Goal: Task Accomplishment & Management: Use online tool/utility

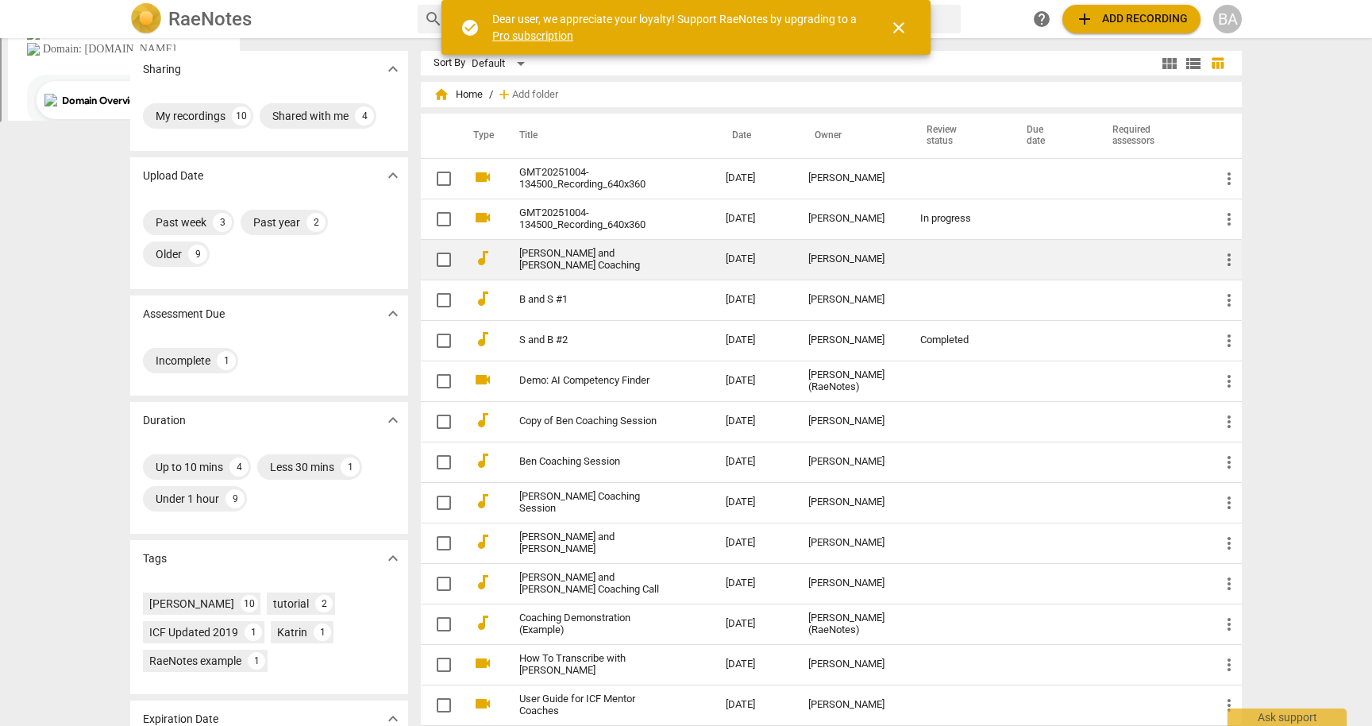
click at [565, 256] on link "[PERSON_NAME] and [PERSON_NAME] Coaching" at bounding box center [593, 260] width 149 height 24
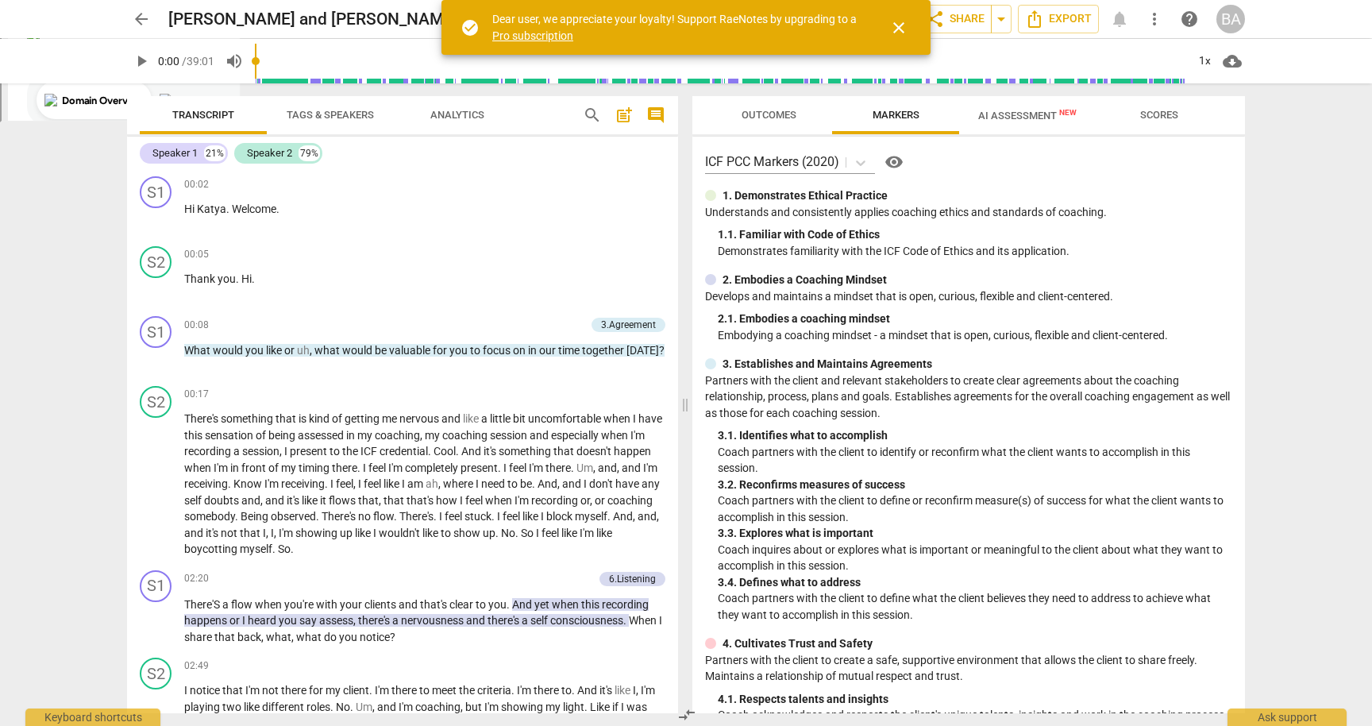
click at [83, 522] on div "arrow_back [PERSON_NAME] and [PERSON_NAME] Coaching edit star Assessment auto_f…" at bounding box center [686, 363] width 1372 height 726
click at [1002, 114] on span "AI Assessment New" at bounding box center [1027, 116] width 98 height 12
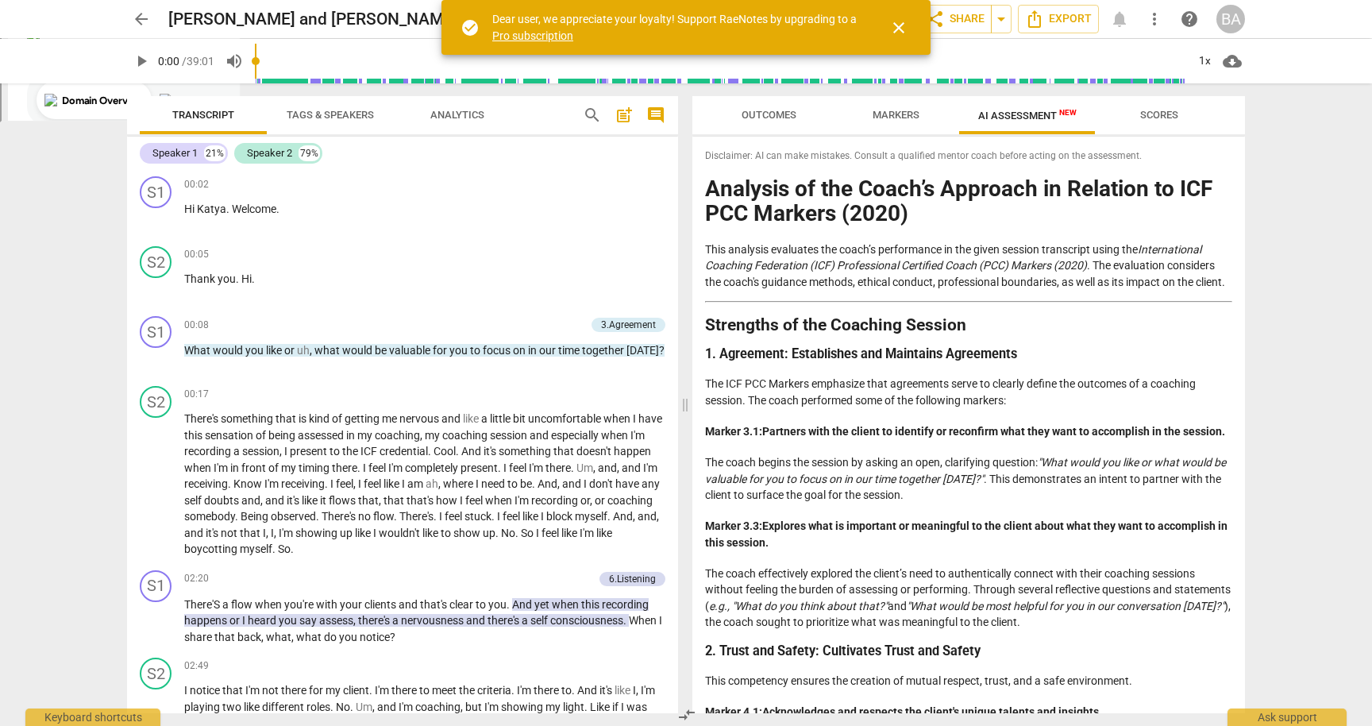
click at [1171, 333] on h2 "Strengths of the Coaching Session" at bounding box center [968, 325] width 527 height 17
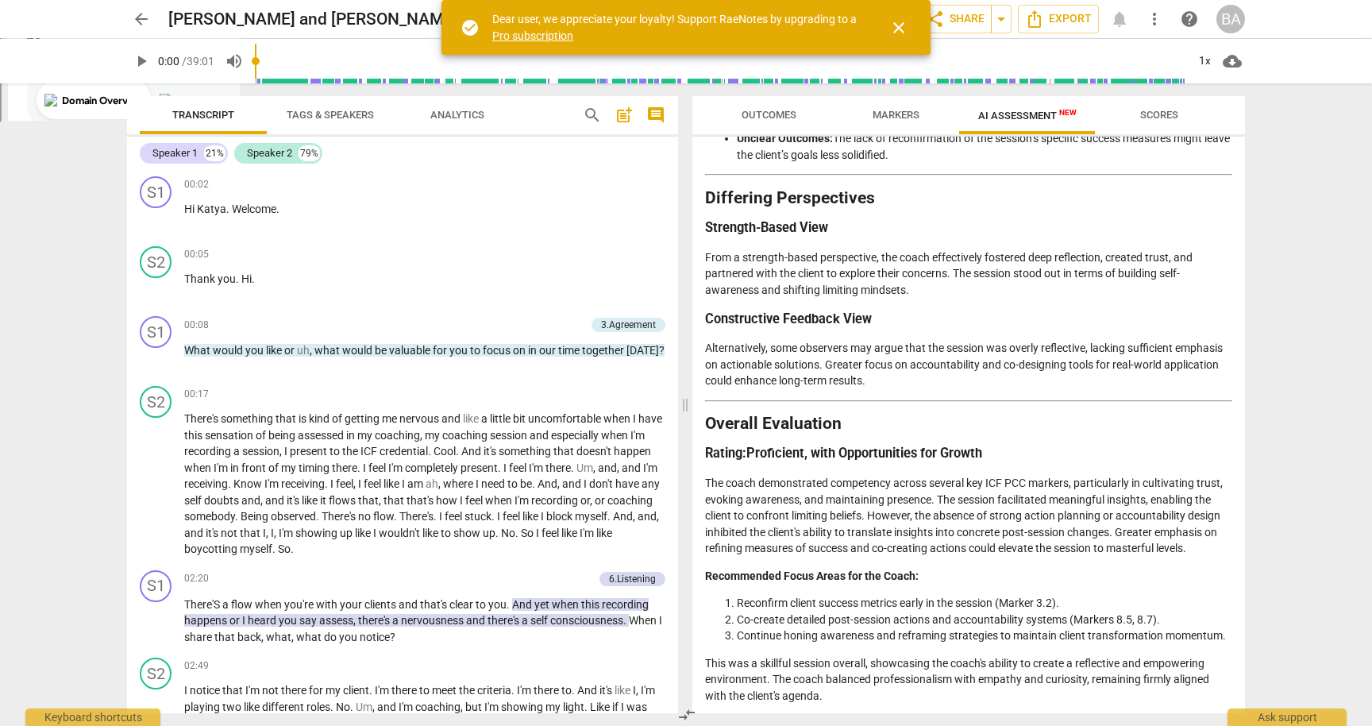
scroll to position [2394, 0]
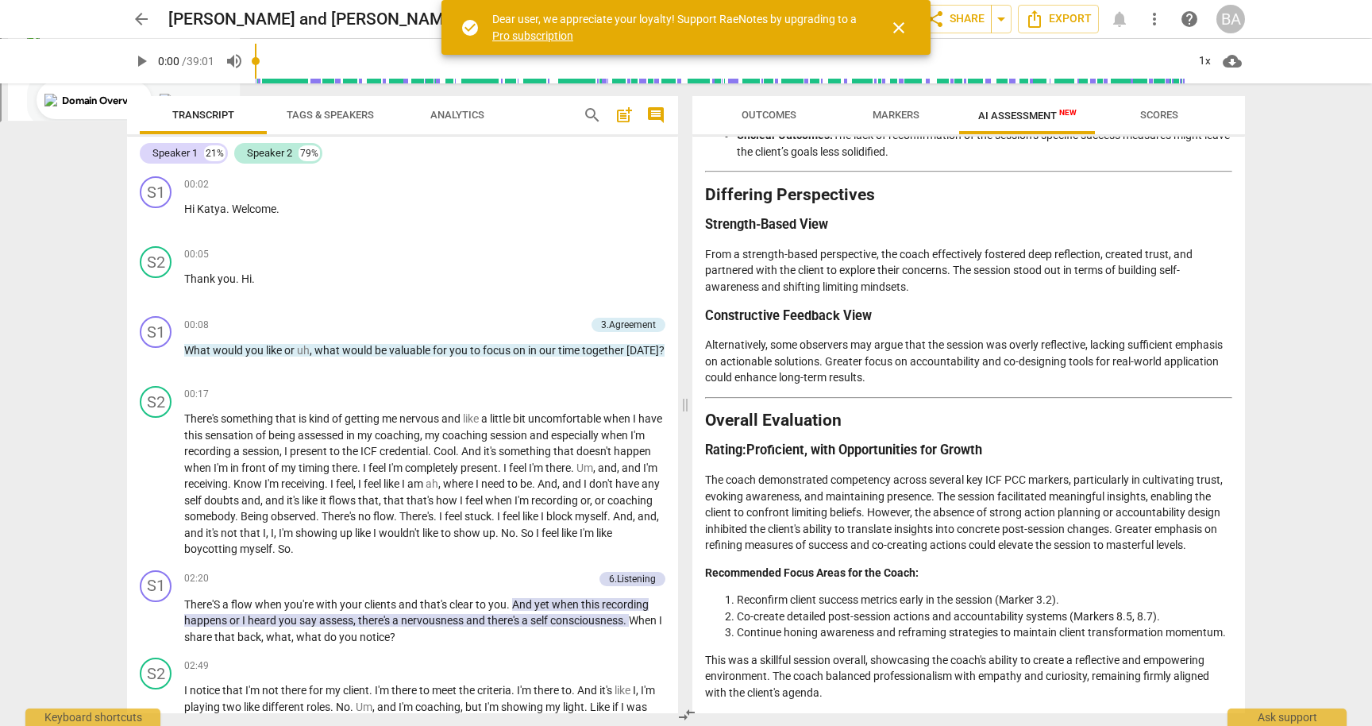
click at [23, 433] on div "arrow_back [PERSON_NAME] and [PERSON_NAME] Coaching edit star Assessment auto_f…" at bounding box center [686, 363] width 1372 height 726
click at [476, 659] on div "02:49 + Add competency keyboard_arrow_right" at bounding box center [424, 665] width 481 height 16
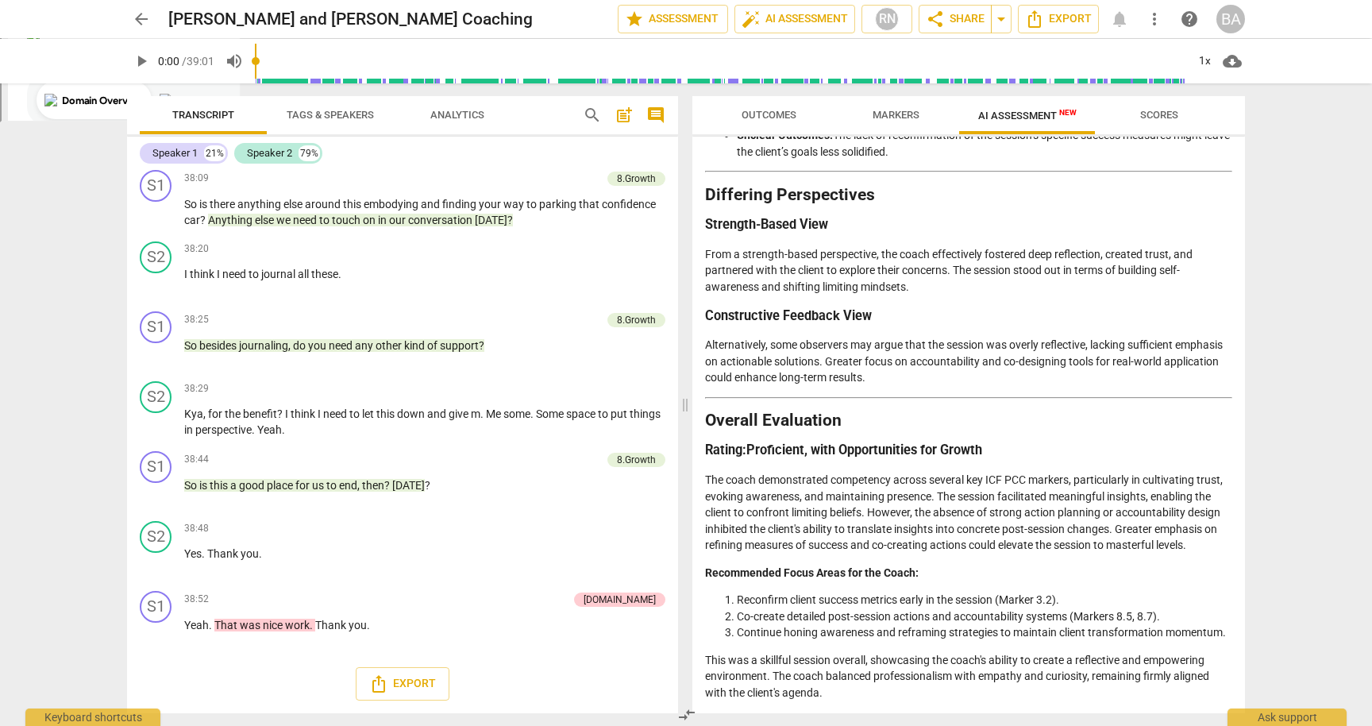
scroll to position [7344, 0]
